Goal: Navigation & Orientation: Find specific page/section

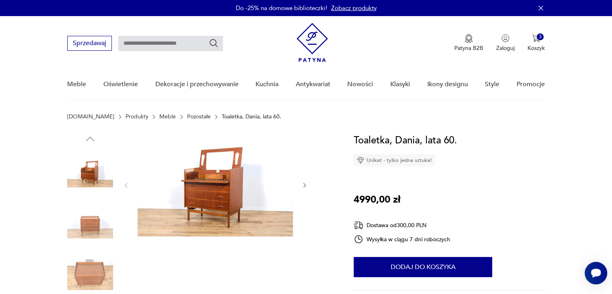
click at [312, 41] on img at bounding box center [311, 42] width 31 height 39
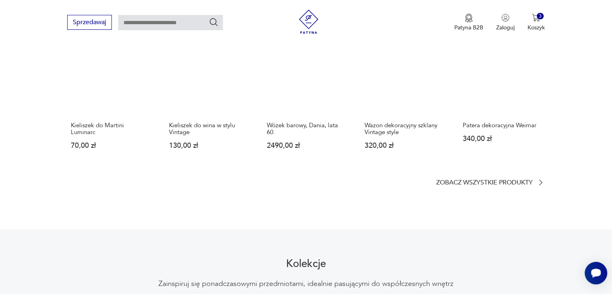
scroll to position [515, 0]
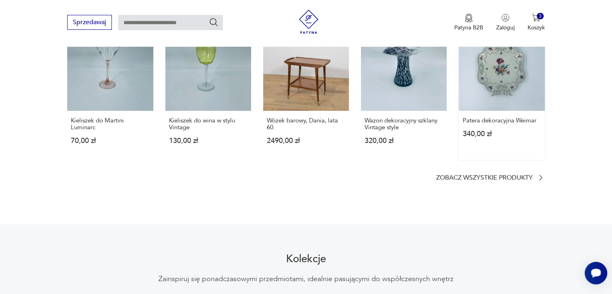
click at [501, 70] on link "Nowość Patera dekoracyjna Weimar 340,00 zł" at bounding box center [501, 92] width 86 height 135
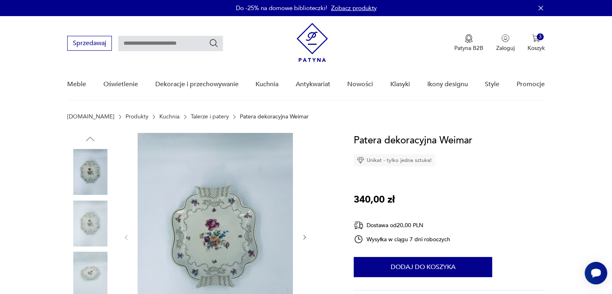
click at [88, 220] on img at bounding box center [90, 223] width 46 height 46
click at [90, 179] on img at bounding box center [90, 172] width 46 height 46
click at [292, 8] on p "Do -25% na domowe biblioteczki!" at bounding box center [281, 8] width 91 height 8
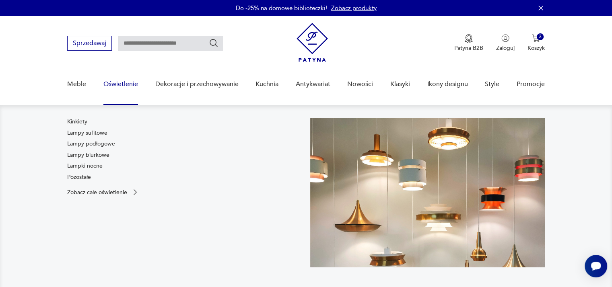
click at [124, 86] on link "Oświetlenie" at bounding box center [120, 84] width 35 height 31
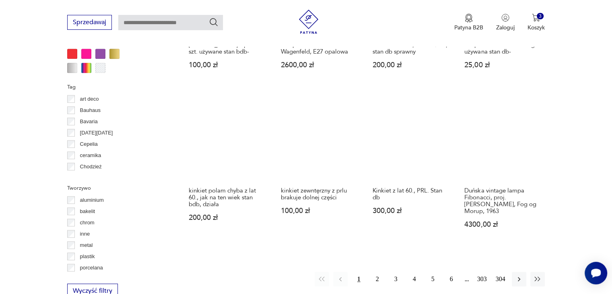
scroll to position [692, 0]
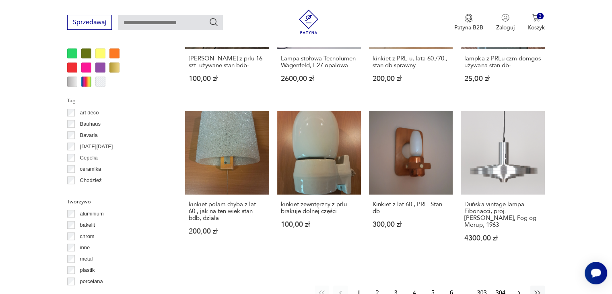
click at [517, 288] on icon "button" at bounding box center [519, 292] width 8 height 8
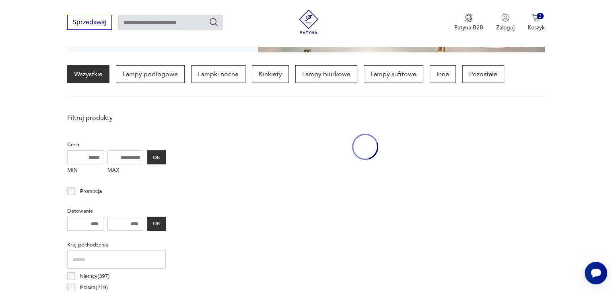
scroll to position [189, 0]
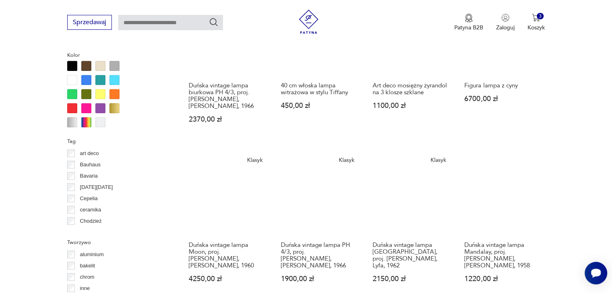
scroll to position [650, 0]
